Goal: Task Accomplishment & Management: Manage account settings

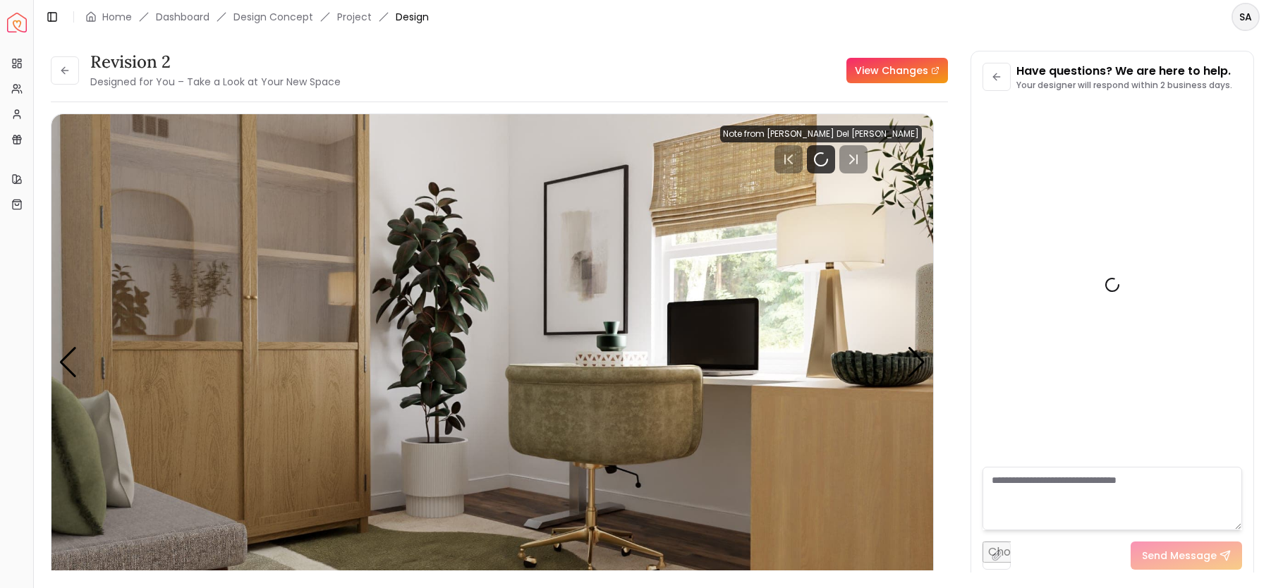
scroll to position [2687, 0]
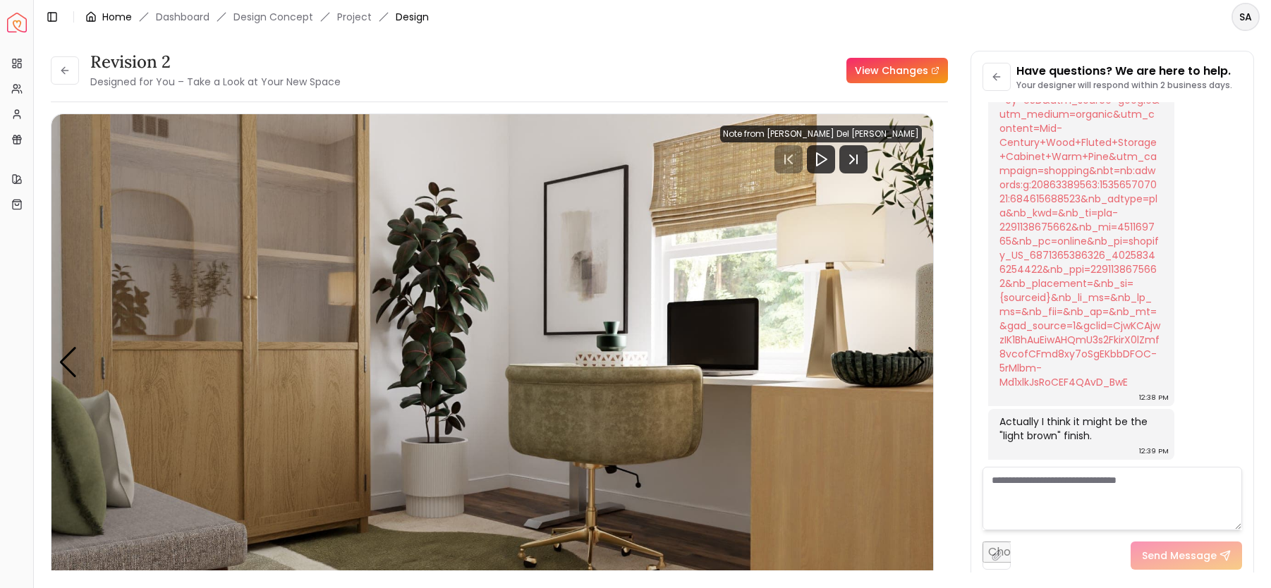
click at [123, 20] on link "Home" at bounding box center [117, 17] width 30 height 14
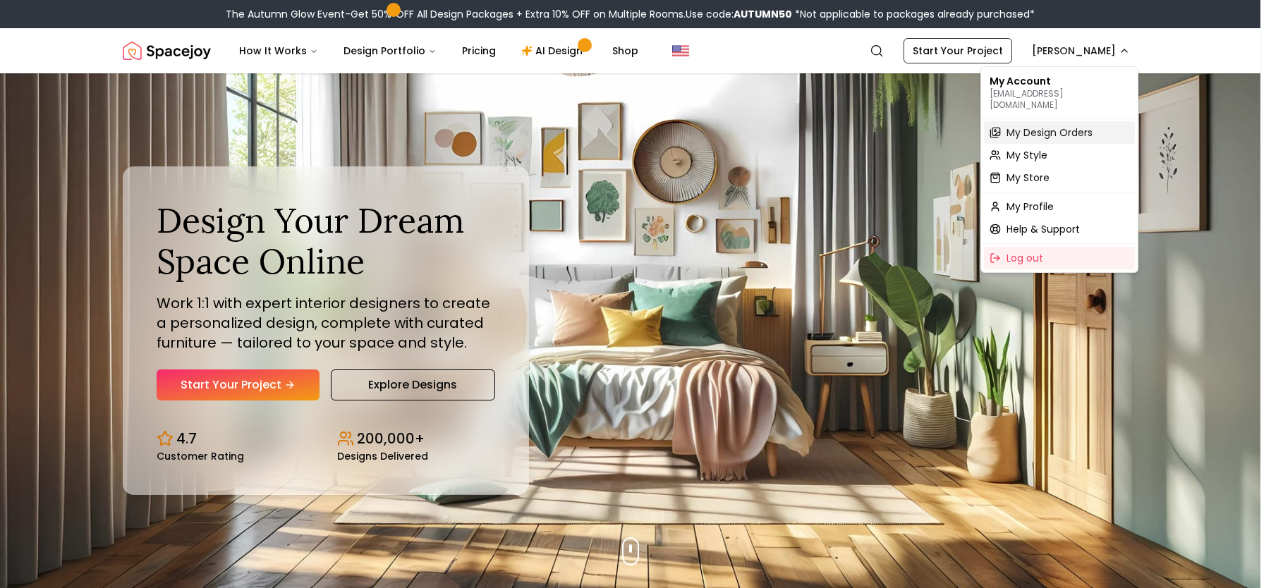
click at [1030, 126] on span "My Design Orders" at bounding box center [1049, 133] width 86 height 14
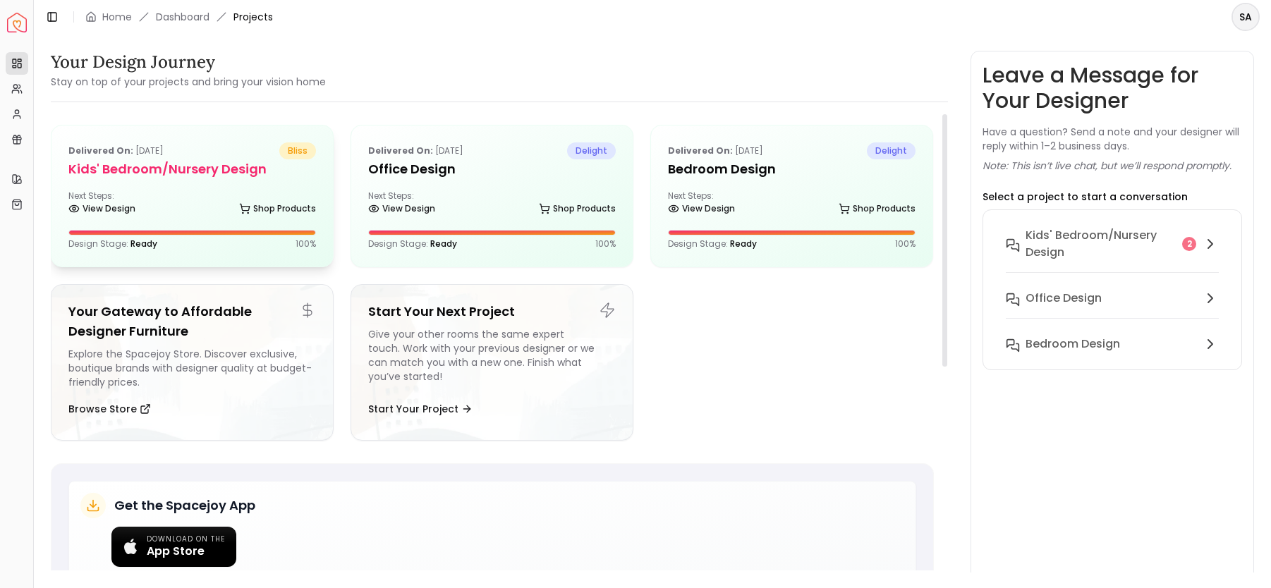
click at [190, 152] on div "Delivered on: Oct 04, 2025 bliss" at bounding box center [192, 150] width 248 height 17
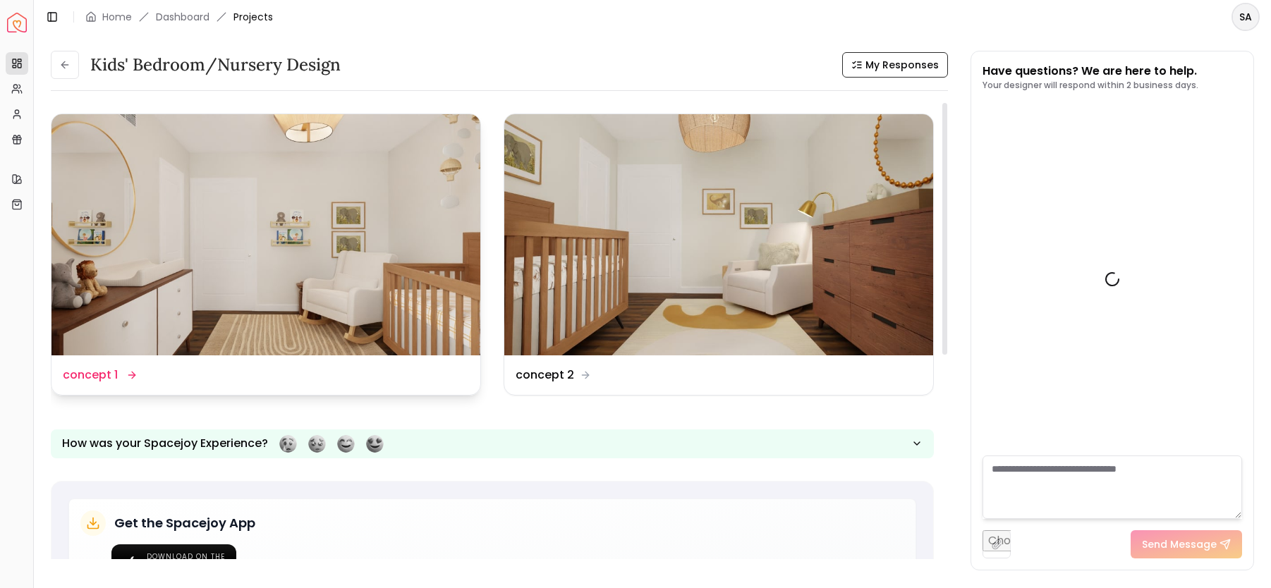
scroll to position [665, 0]
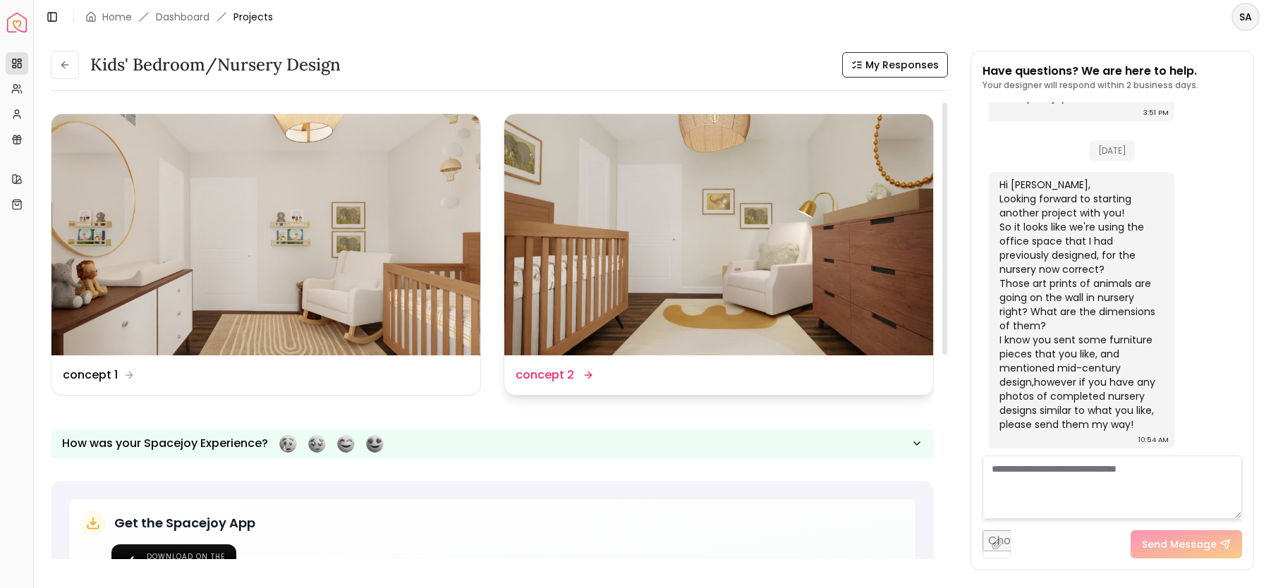
click at [838, 244] on img at bounding box center [718, 234] width 429 height 241
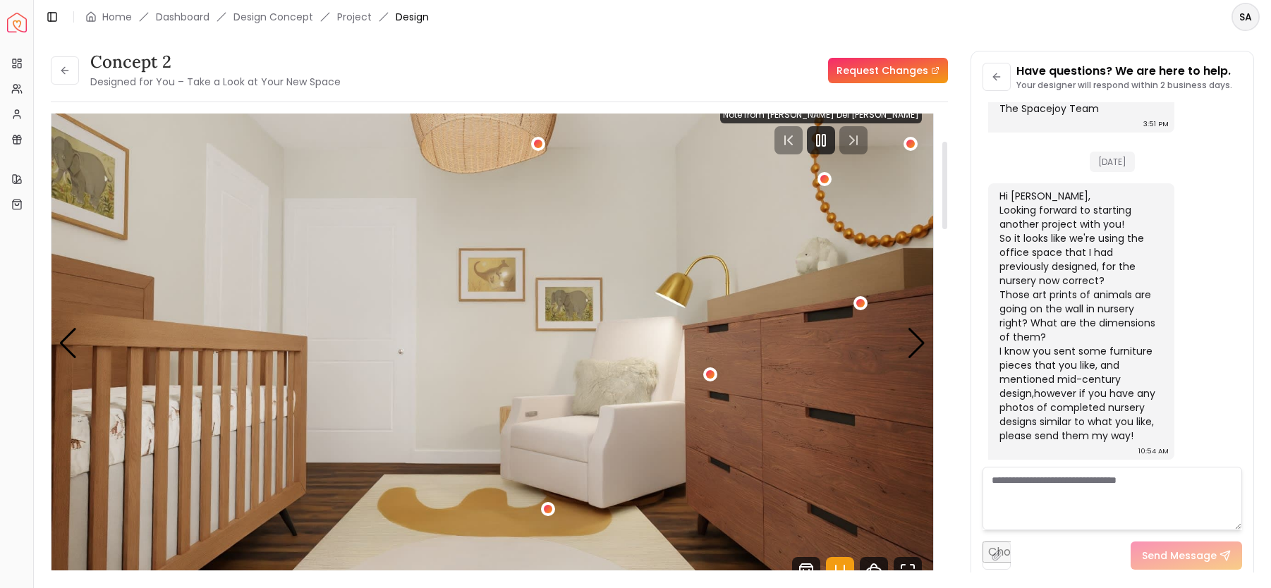
scroll to position [289, 0]
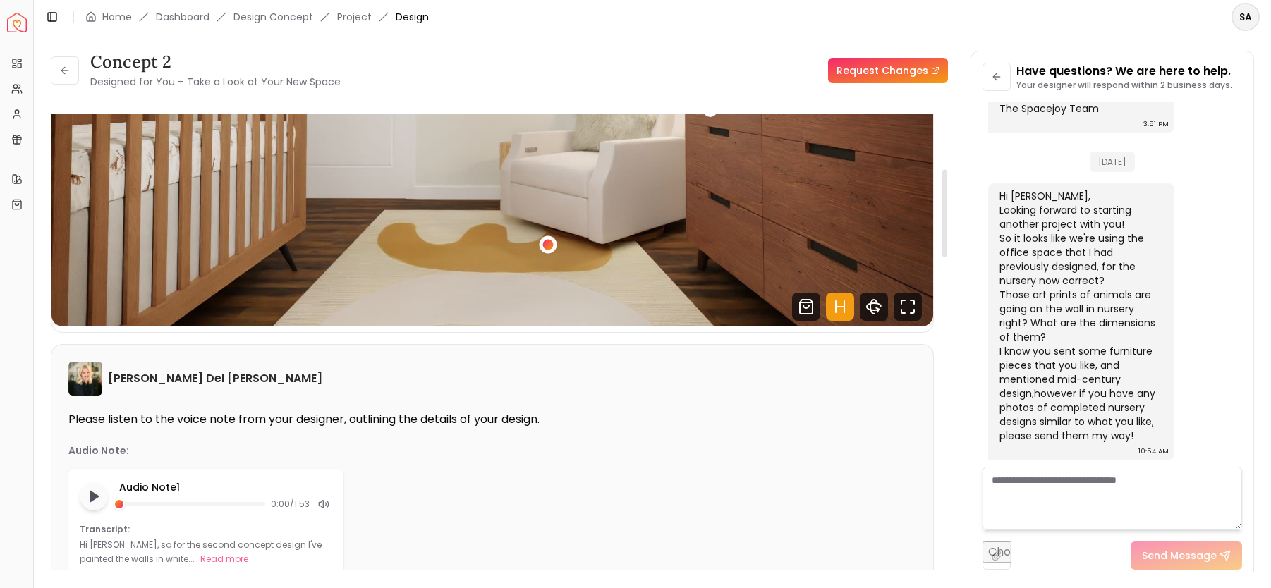
click at [549, 250] on div "1 / 5" at bounding box center [548, 245] width 18 height 18
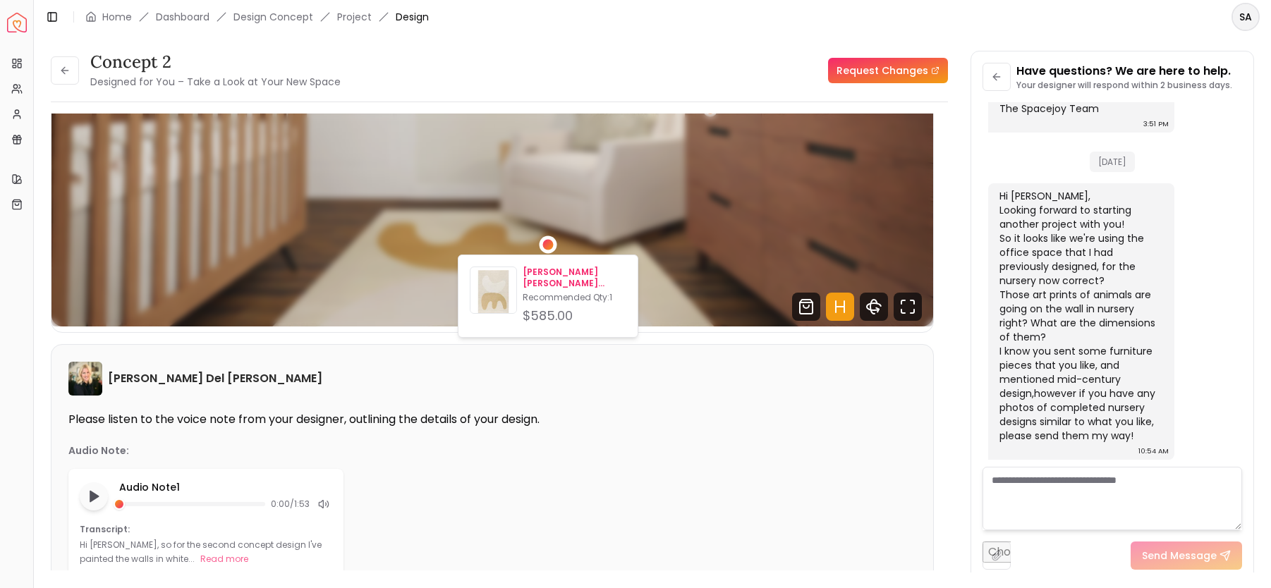
click at [574, 292] on p "Recommended Qty: 1" at bounding box center [575, 297] width 104 height 11
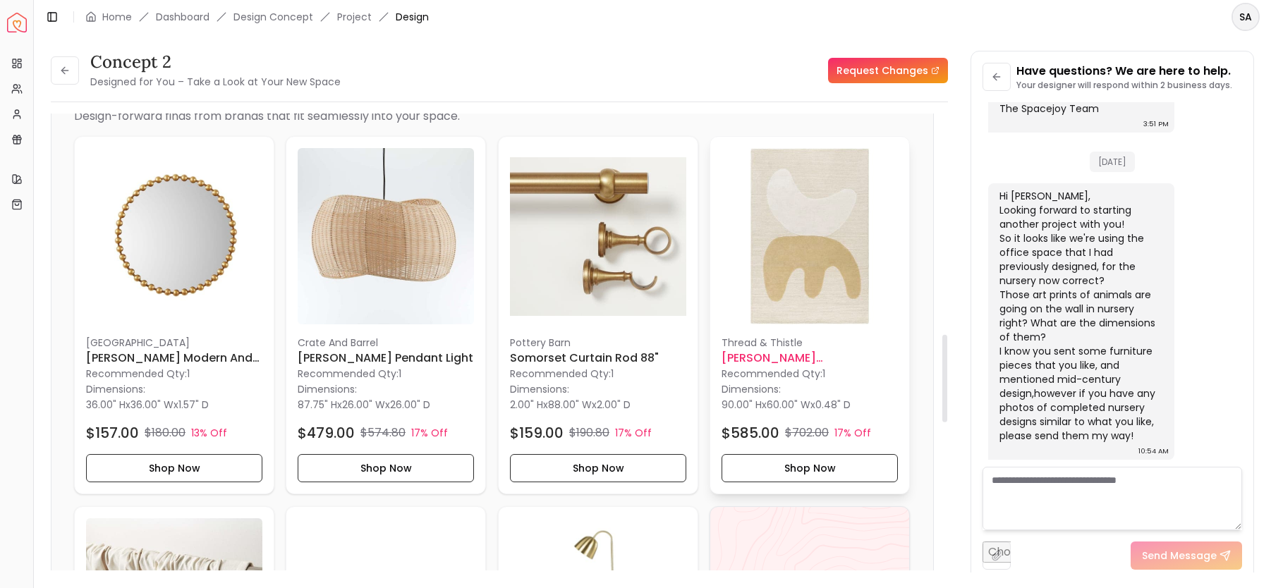
scroll to position [1180, 0]
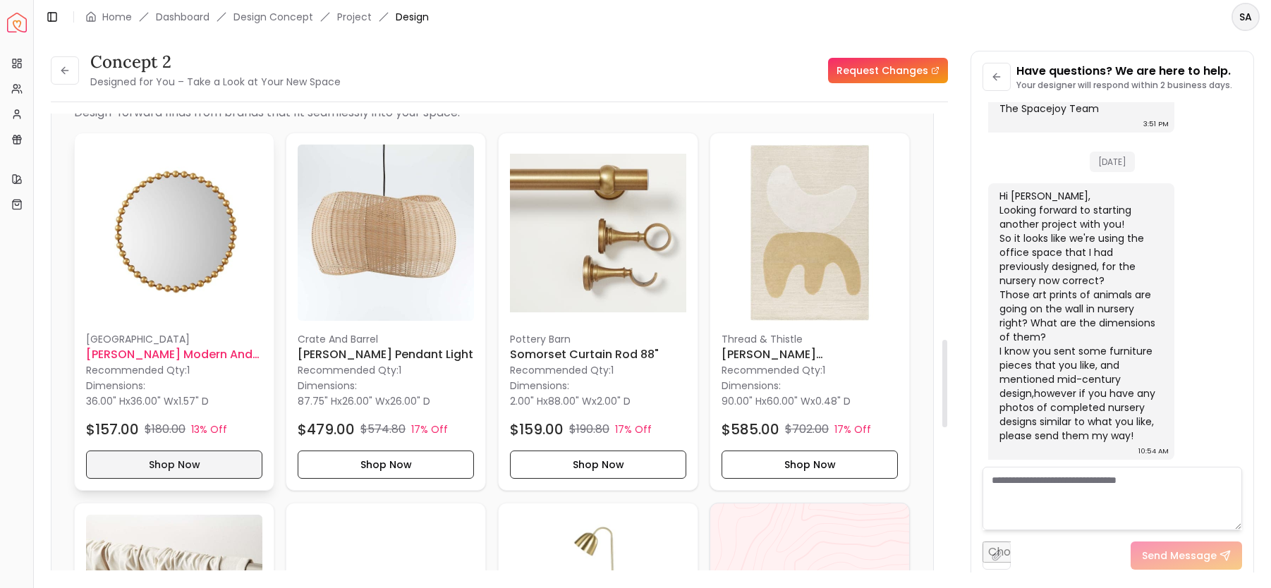
click at [124, 468] on button "Shop Now" at bounding box center [174, 465] width 176 height 28
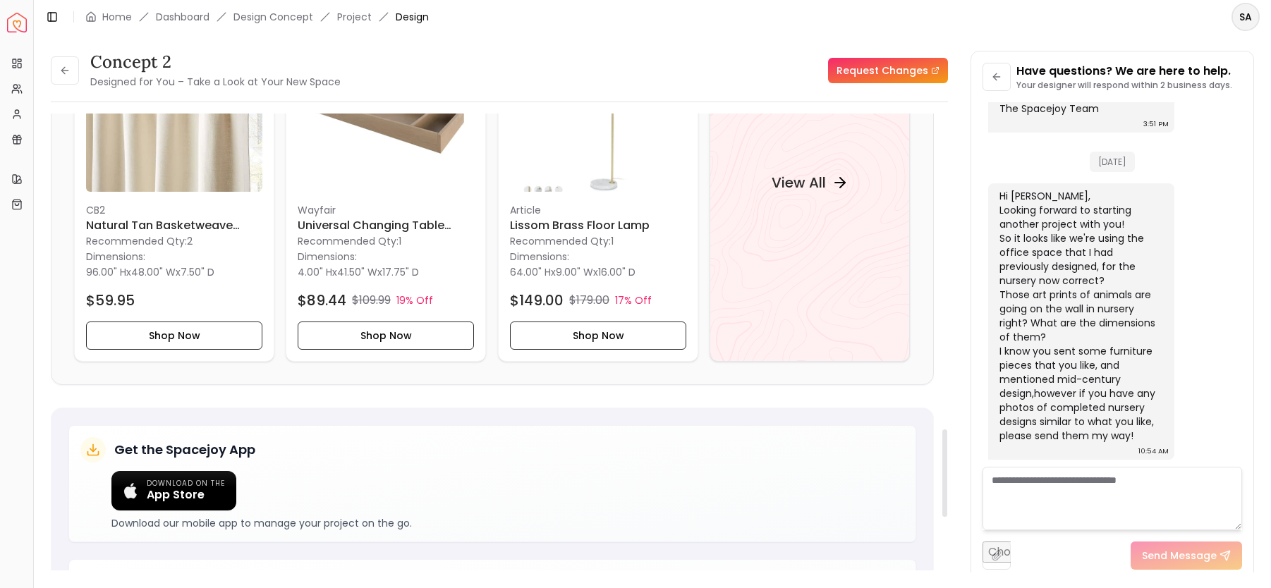
scroll to position [1449, 0]
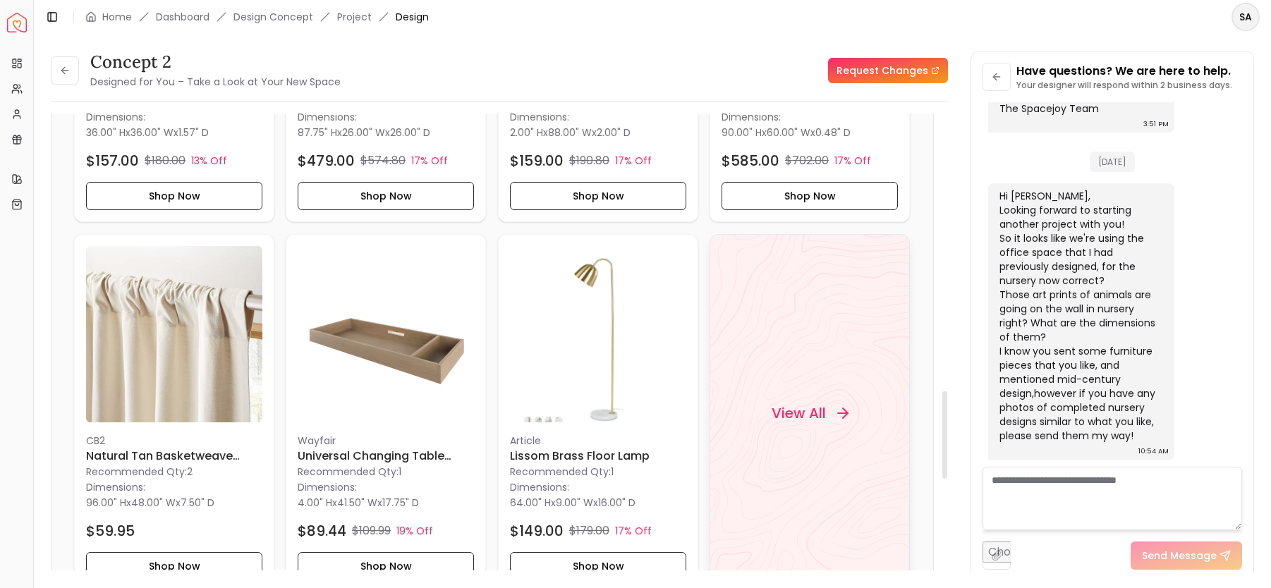
click at [767, 368] on div "View All" at bounding box center [810, 413] width 200 height 358
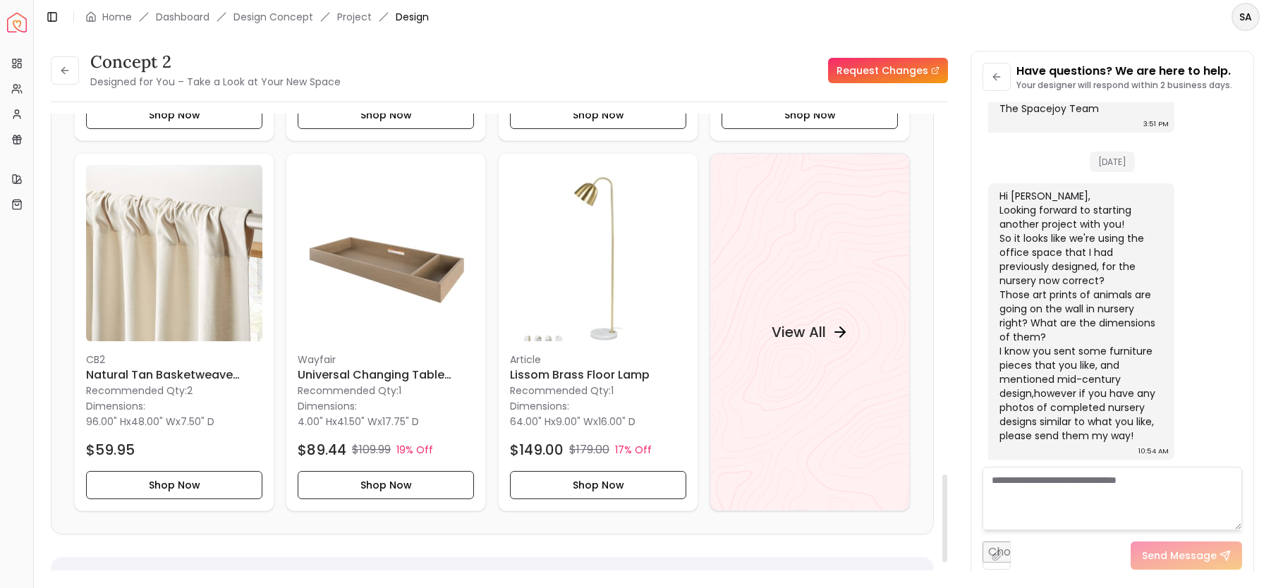
scroll to position [972, 0]
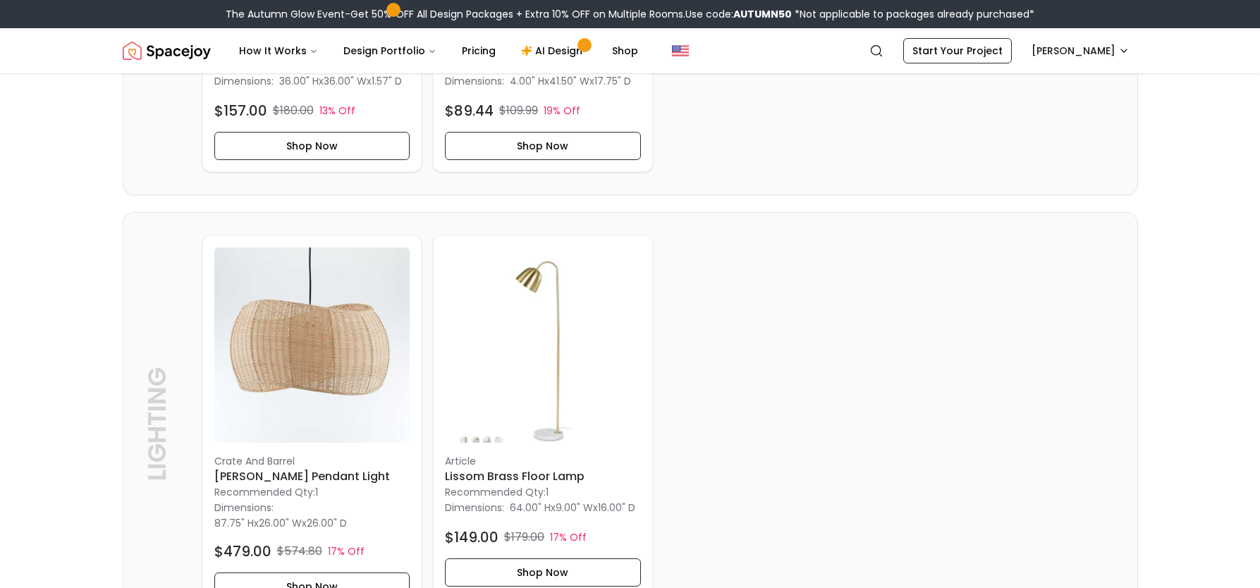
scroll to position [532, 0]
